Goal: Task Accomplishment & Management: Complete application form

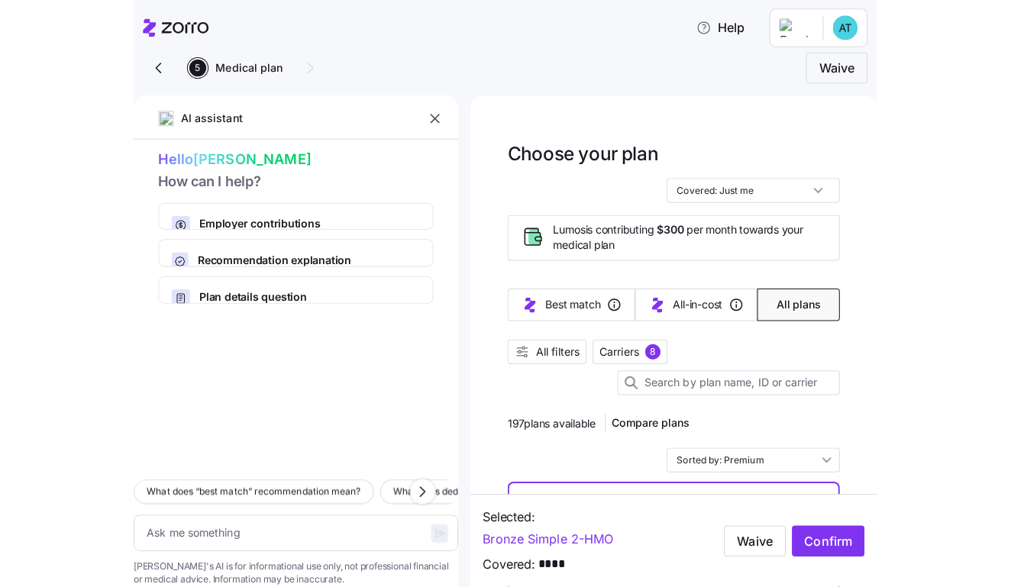
scroll to position [186, 0]
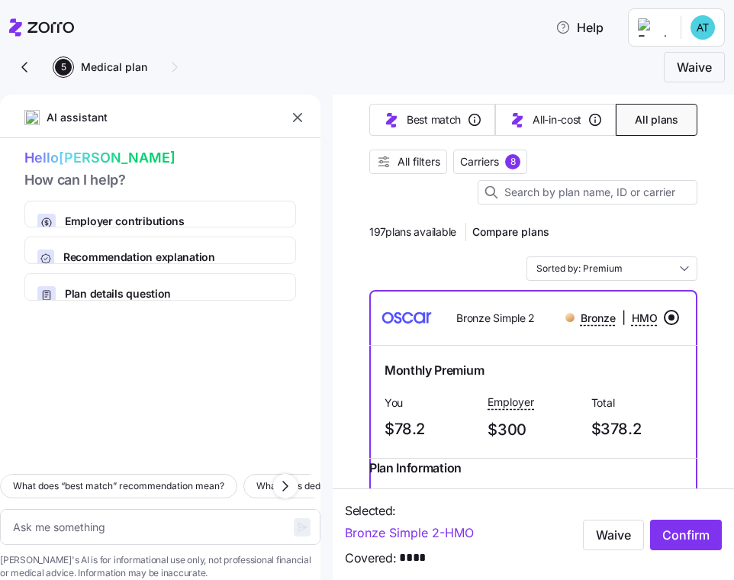
type textarea "x"
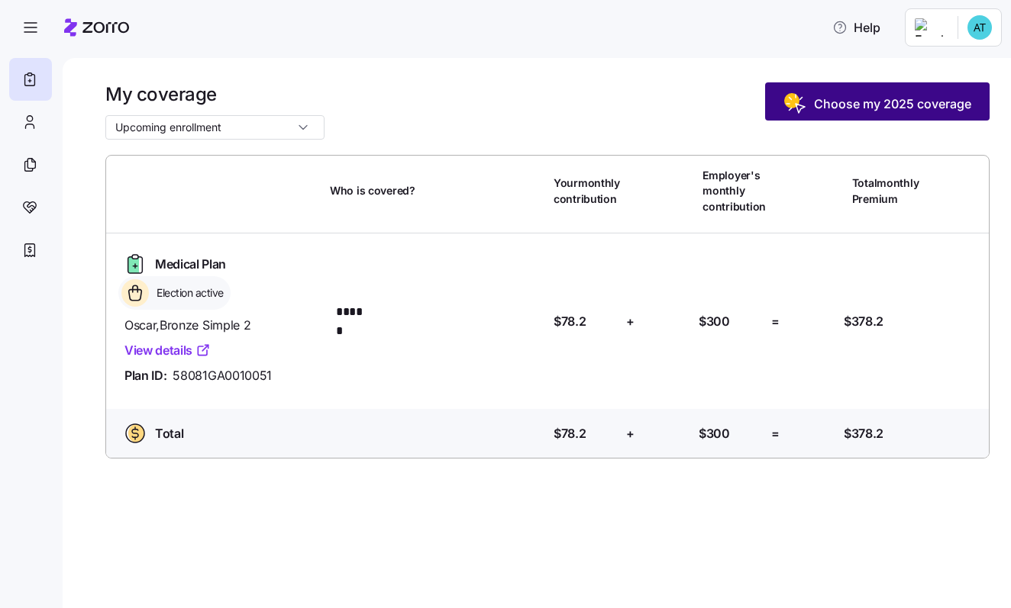
click at [890, 98] on span "Choose my 2025 coverage" at bounding box center [892, 104] width 157 height 18
